Goal: Task Accomplishment & Management: Manage account settings

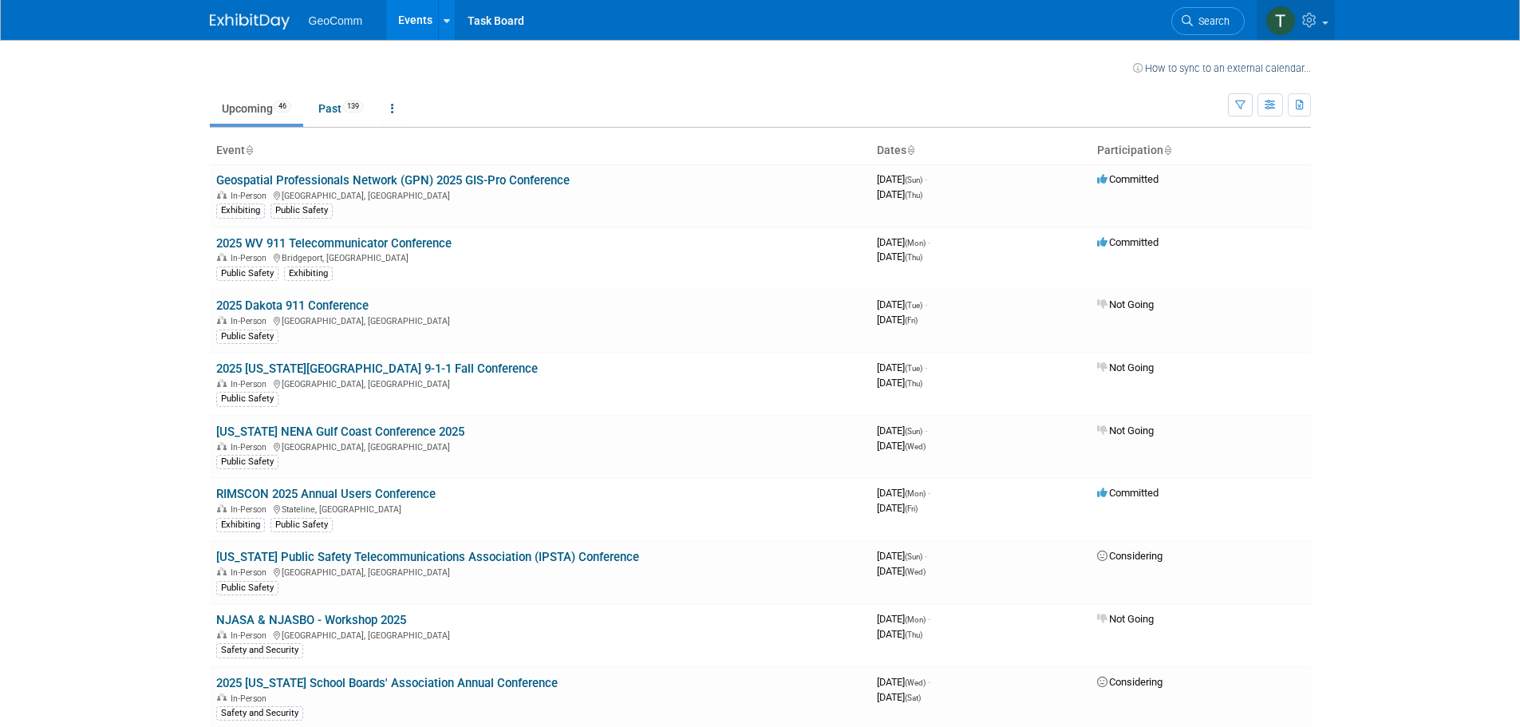
click at [1279, 27] on img at bounding box center [1280, 21] width 30 height 30
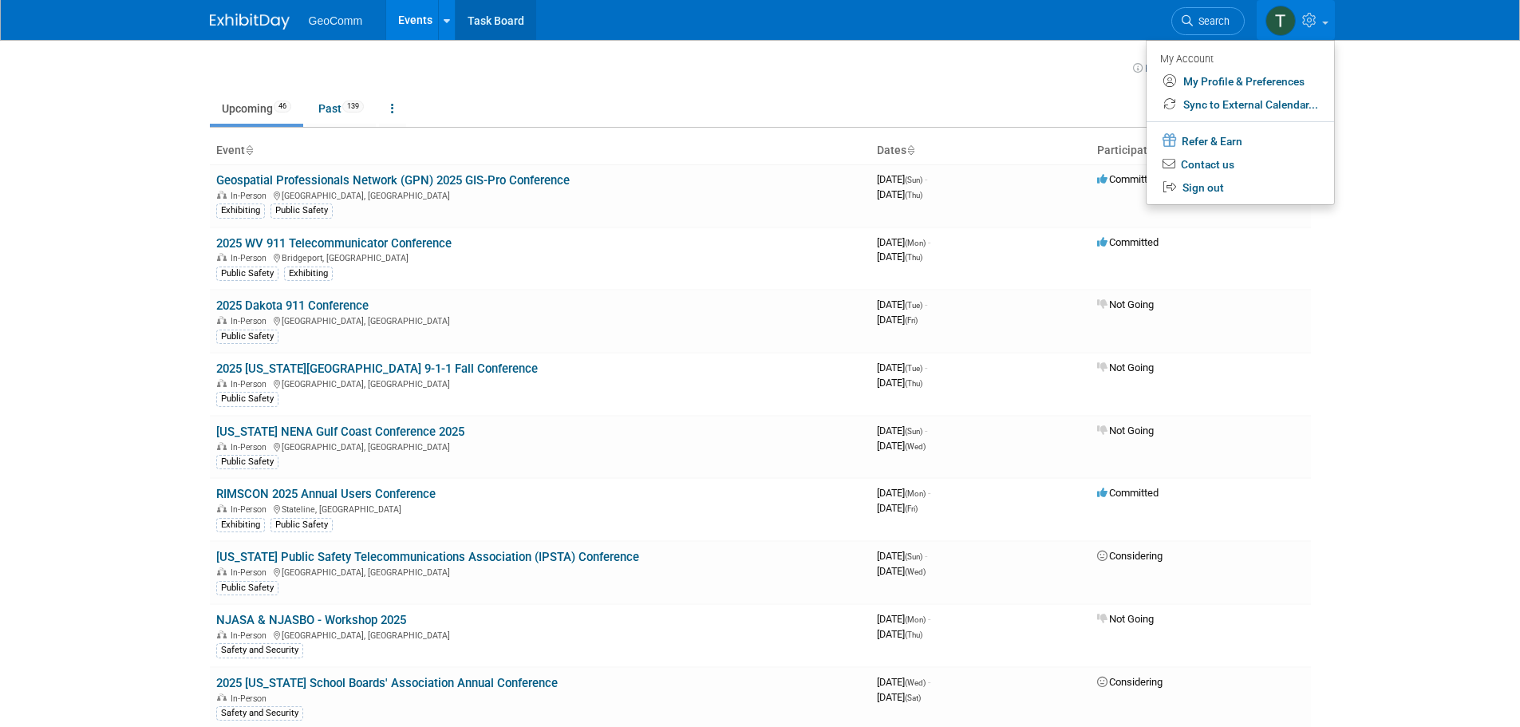
click at [481, 30] on link "Task Board" at bounding box center [496, 20] width 81 height 40
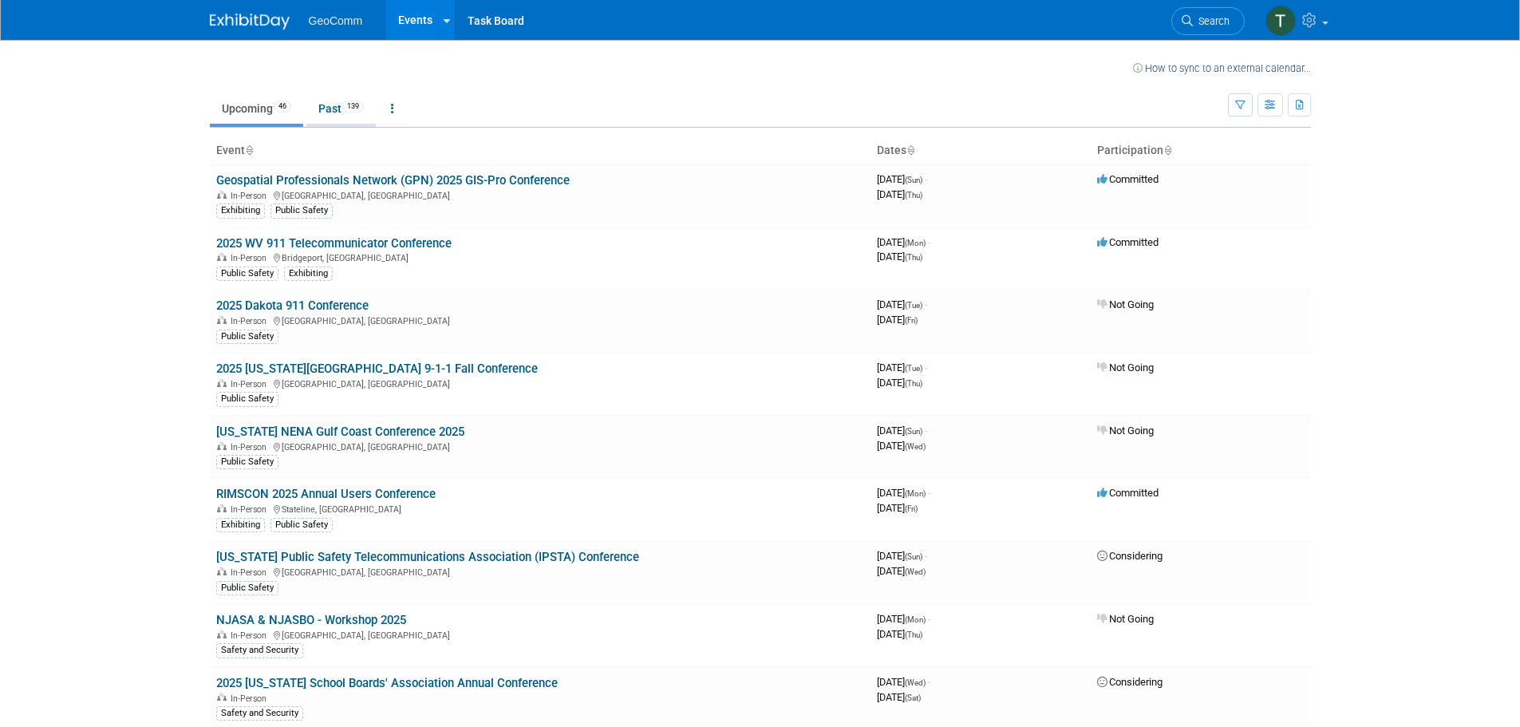
click at [353, 107] on span "139" at bounding box center [353, 107] width 22 height 12
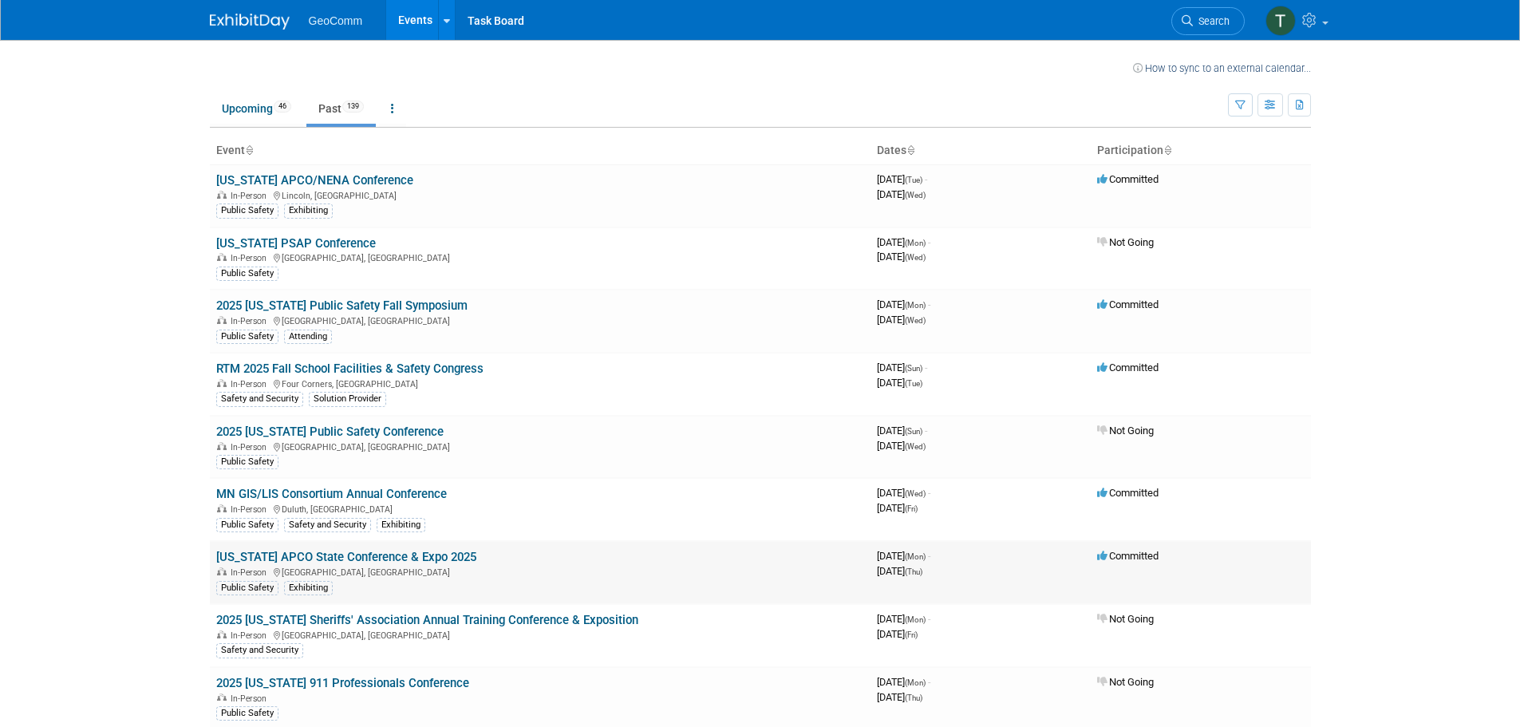
click at [403, 559] on link "[US_STATE] APCO State Conference & Expo 2025" at bounding box center [346, 557] width 260 height 14
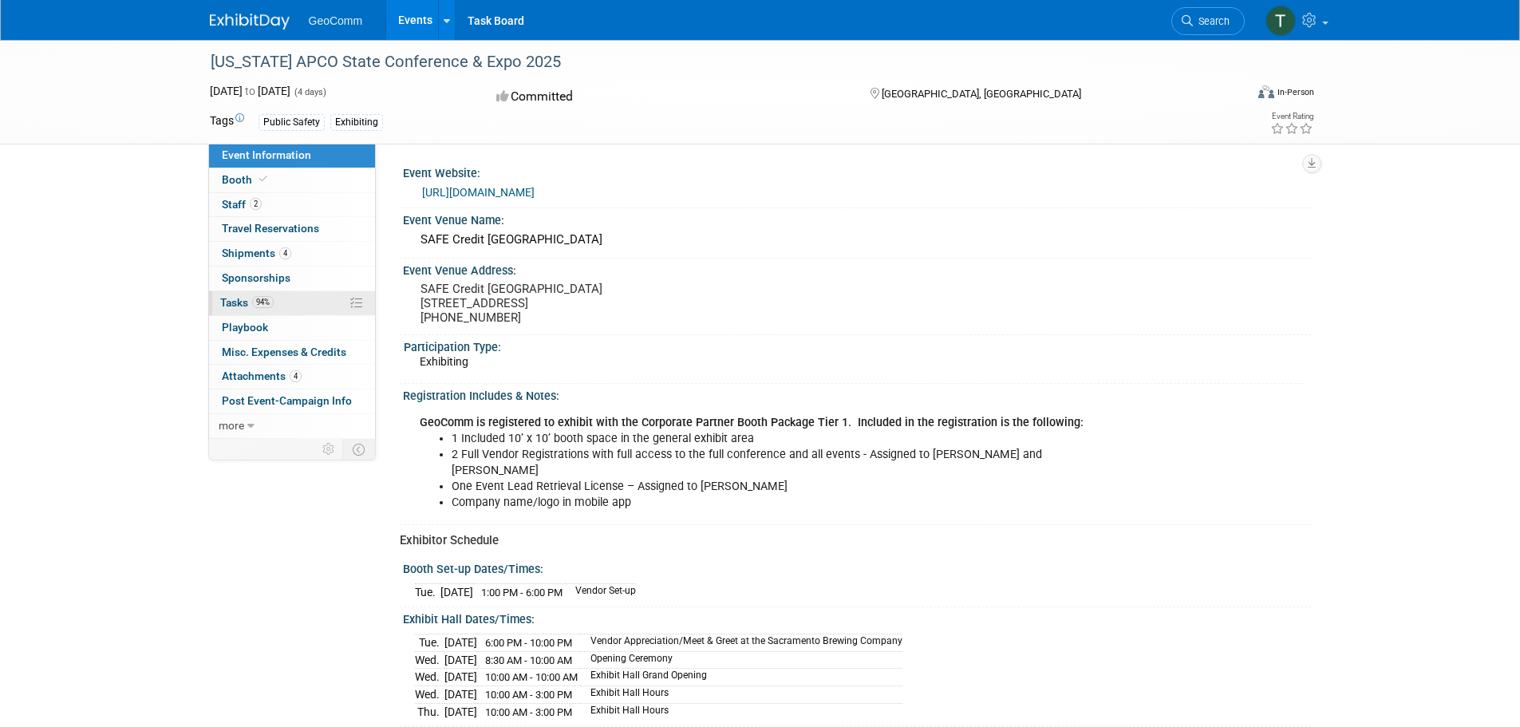
click at [238, 300] on span "Tasks 94%" at bounding box center [246, 302] width 53 height 13
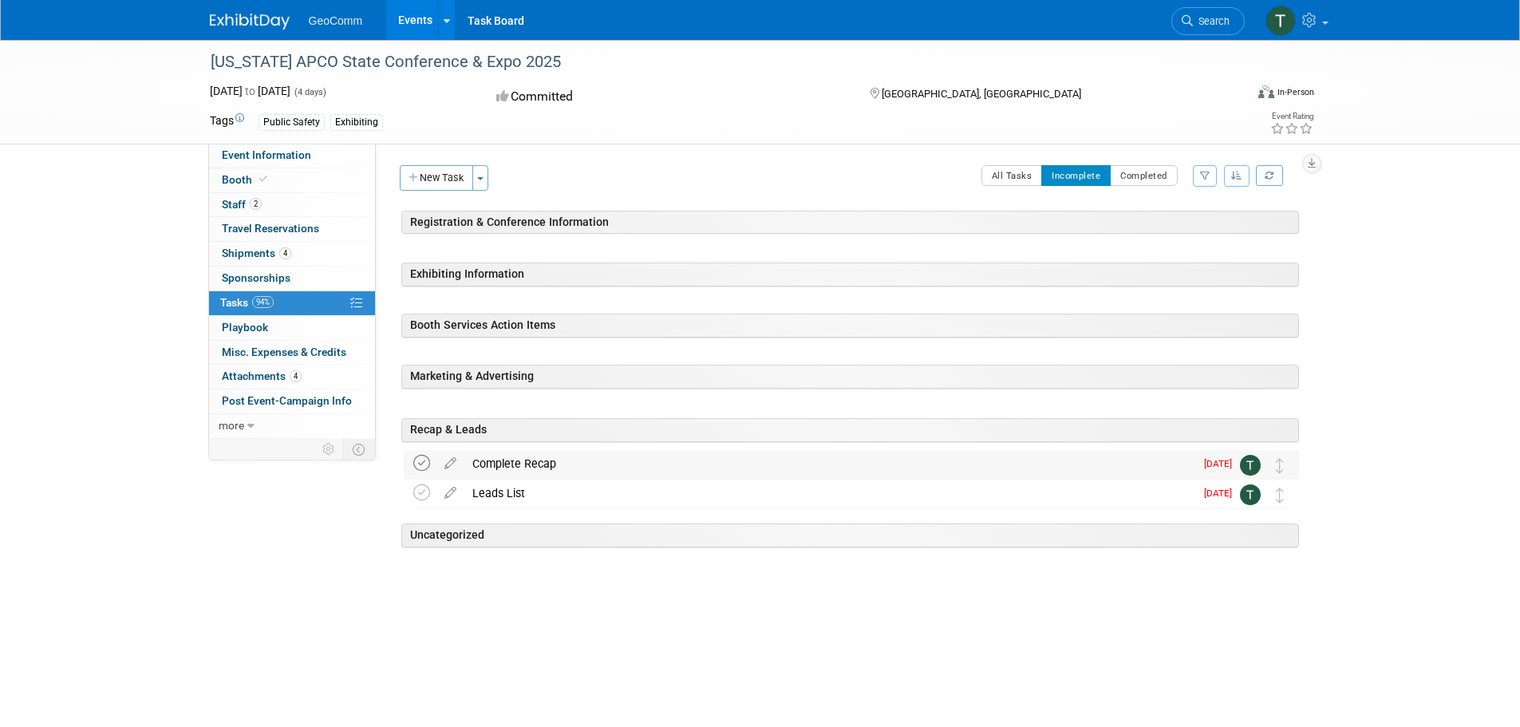
click at [419, 464] on icon at bounding box center [421, 463] width 17 height 17
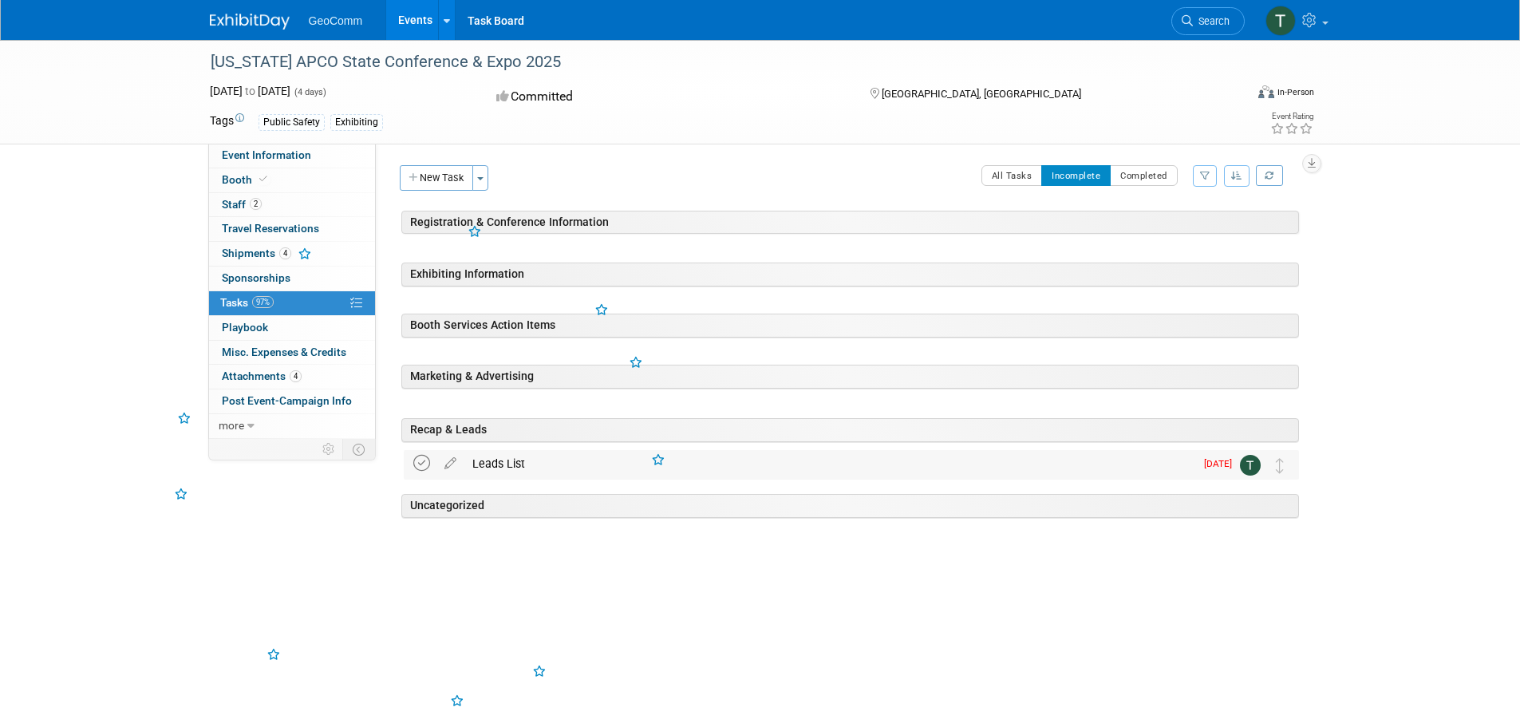
click at [418, 466] on icon at bounding box center [421, 463] width 17 height 17
